Goal: Transaction & Acquisition: Subscribe to service/newsletter

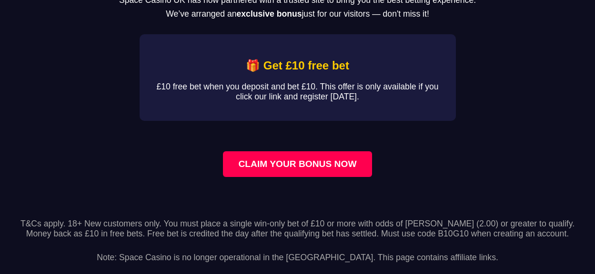
scroll to position [70, 0]
click at [293, 161] on link "CLAIM YOUR BONUS NOW" at bounding box center [297, 164] width 149 height 26
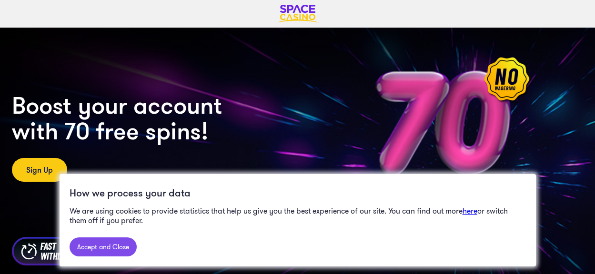
click at [108, 245] on link "Accept and Close" at bounding box center [103, 247] width 67 height 19
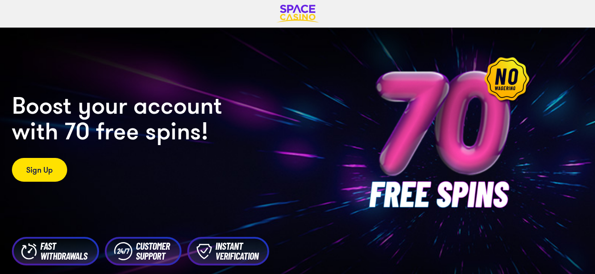
click at [47, 169] on link "Sign Up" at bounding box center [39, 170] width 55 height 24
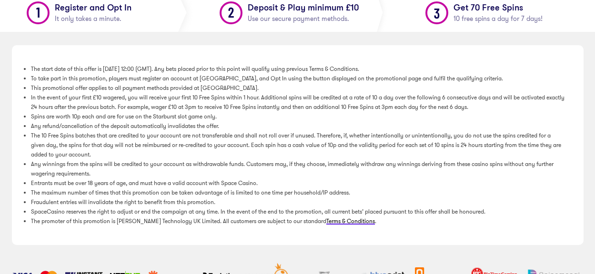
scroll to position [333, 0]
